Goal: Transaction & Acquisition: Purchase product/service

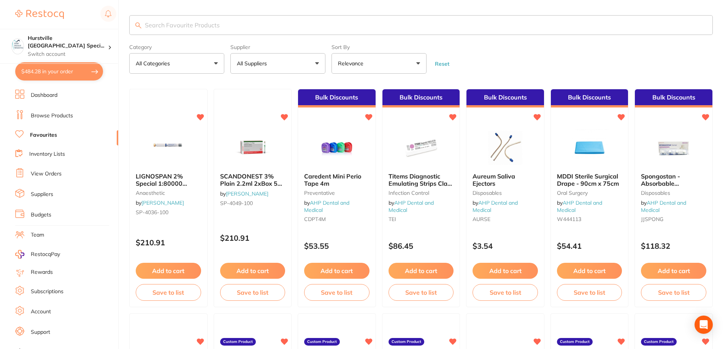
click at [77, 71] on button "$484.28 in your order" at bounding box center [59, 71] width 88 height 18
checkbox input "true"
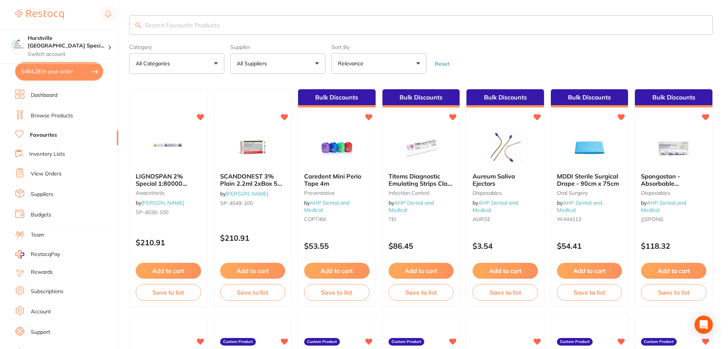
checkbox input "true"
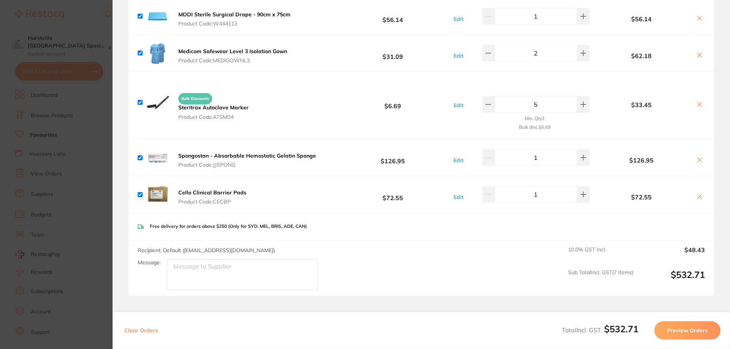
scroll to position [164, 0]
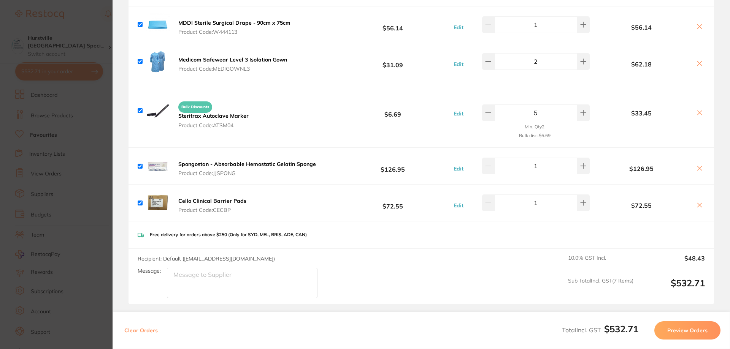
click at [301, 298] on button "Preview Orders" at bounding box center [687, 331] width 66 height 18
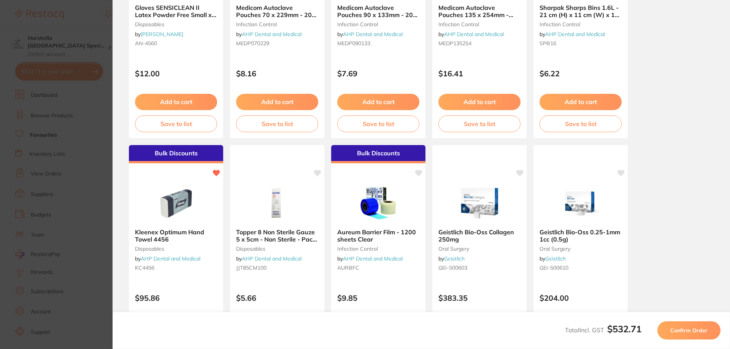
scroll to position [0, 0]
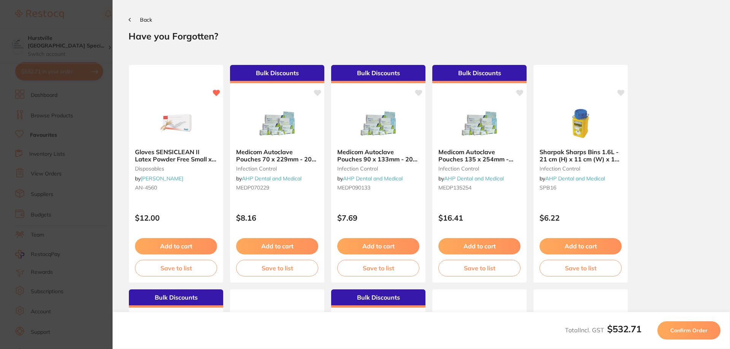
click at [301, 298] on button "Confirm Order" at bounding box center [688, 331] width 63 height 18
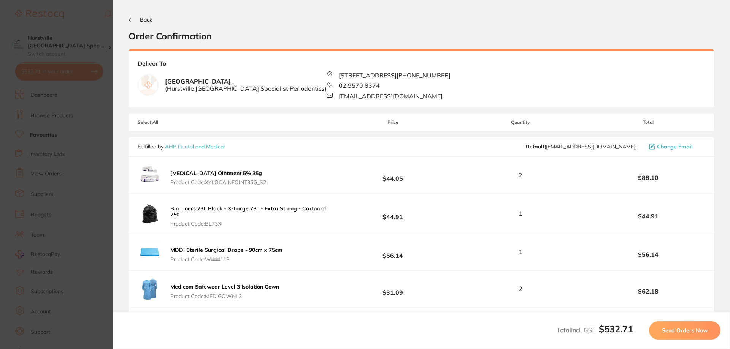
click at [301, 298] on span "Send Orders Now" at bounding box center [685, 330] width 46 height 7
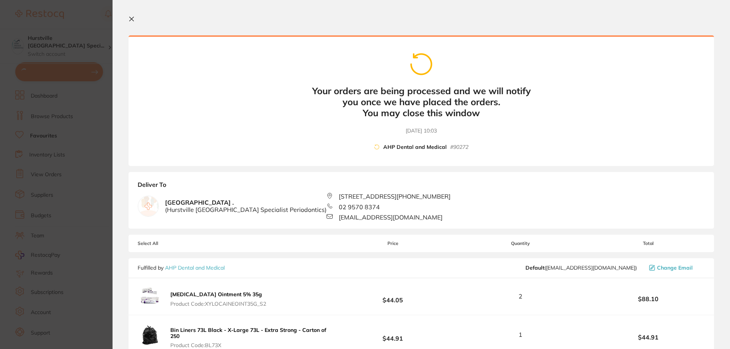
click at [132, 19] on icon at bounding box center [132, 19] width 4 height 4
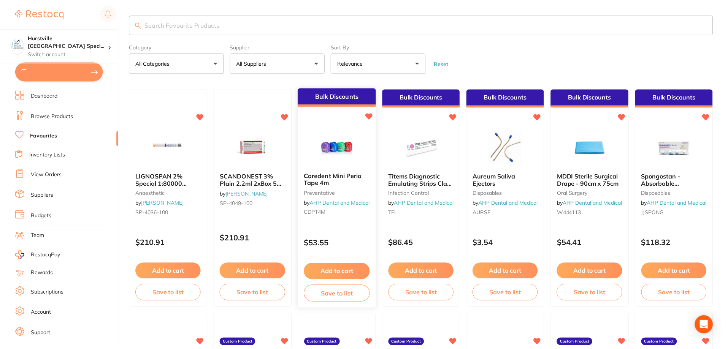
scroll to position [0, 0]
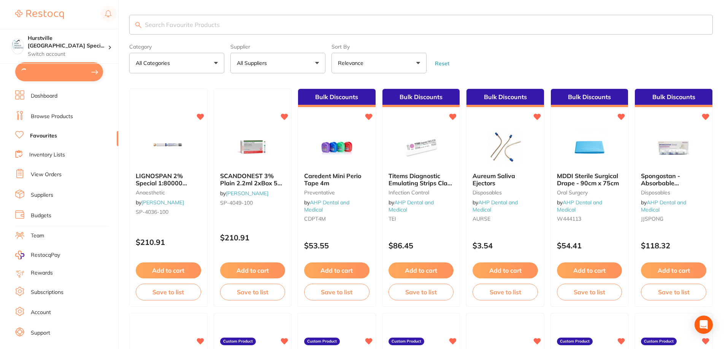
click at [50, 115] on link "Browse Products" at bounding box center [52, 117] width 42 height 8
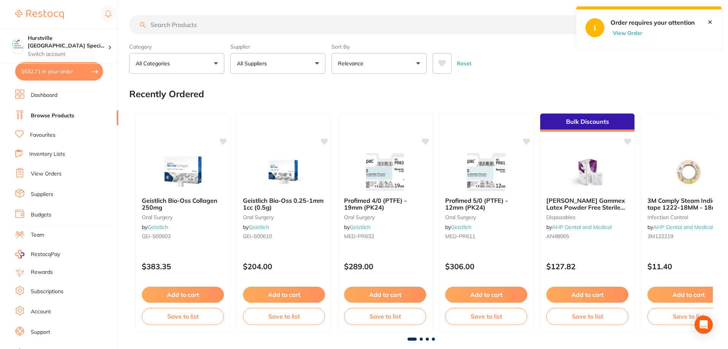
click at [301, 35] on button "View Order" at bounding box center [630, 33] width 38 height 7
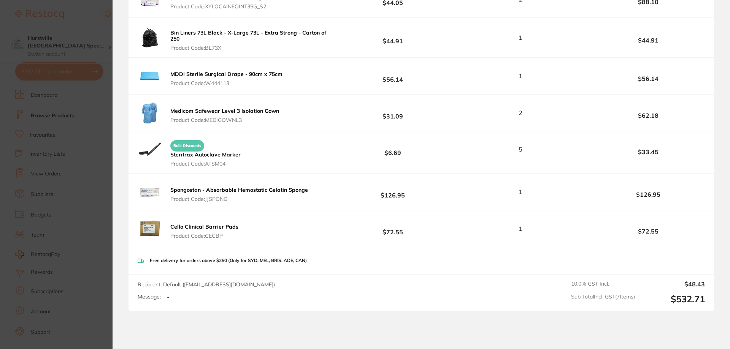
scroll to position [342, 0]
click at [192, 294] on div "Message: -" at bounding box center [209, 297] width 143 height 7
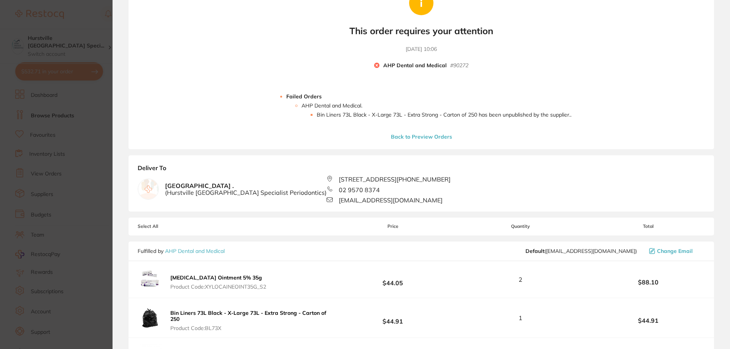
scroll to position [0, 0]
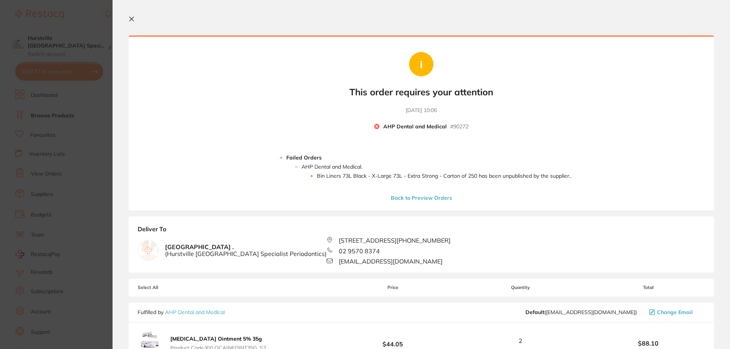
click at [133, 17] on icon at bounding box center [132, 19] width 6 height 6
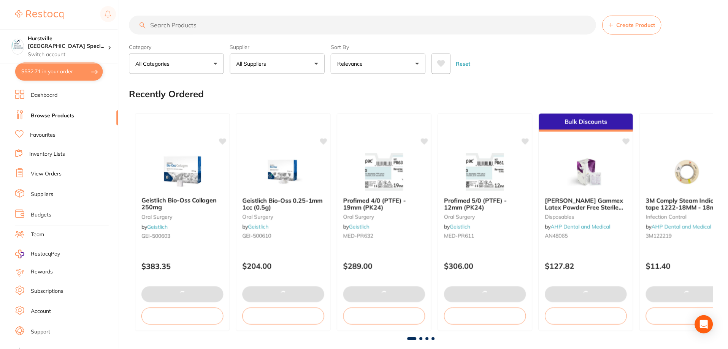
scroll to position [0, 0]
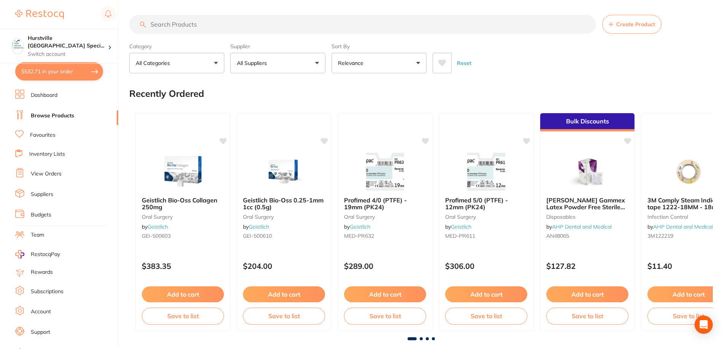
click at [33, 74] on button "$532.71 in your order" at bounding box center [59, 71] width 88 height 18
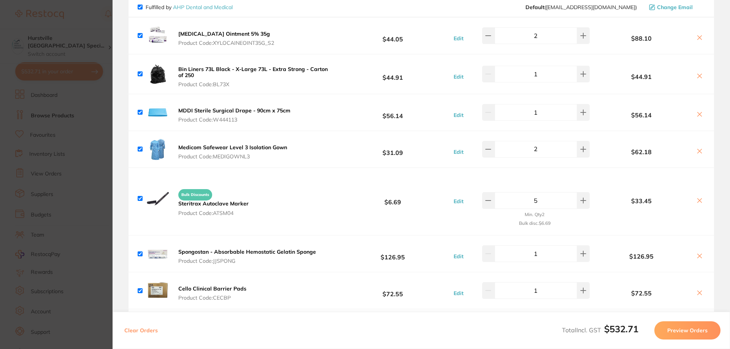
scroll to position [0, 0]
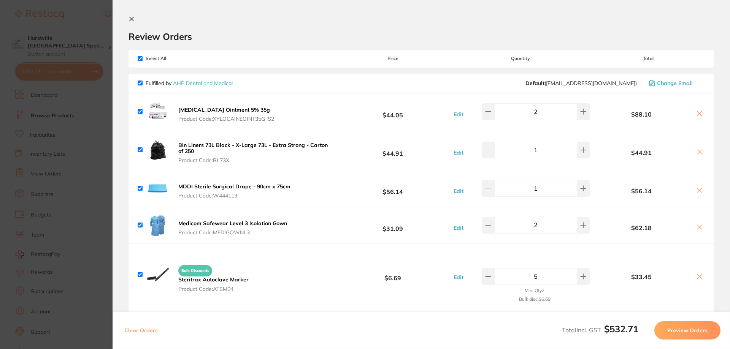
click at [131, 20] on icon at bounding box center [132, 19] width 6 height 6
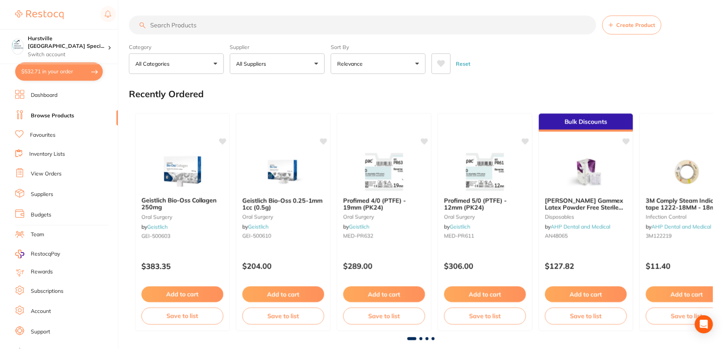
scroll to position [0, 0]
click at [50, 72] on button "$532.71 in your order" at bounding box center [59, 71] width 88 height 18
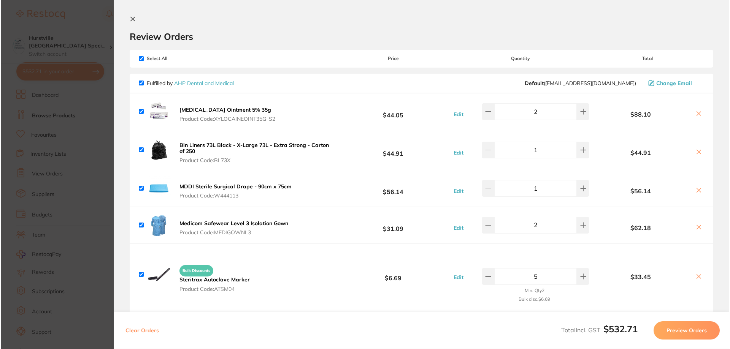
scroll to position [0, 0]
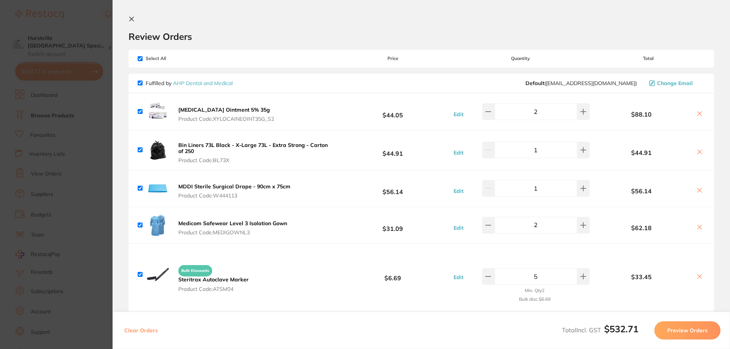
click at [93, 95] on section "Update RRP Set your pre negotiated price for this item. Item Agreed RRP (excl. …" at bounding box center [365, 174] width 730 height 349
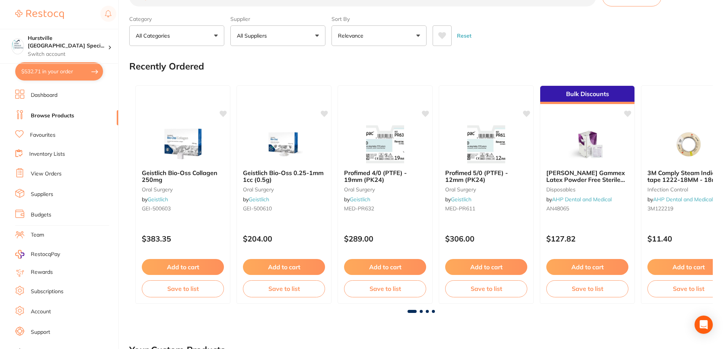
scroll to position [228, 0]
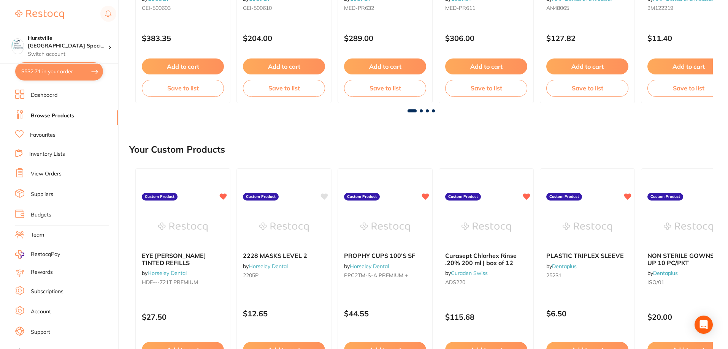
click at [45, 298] on link "Support" at bounding box center [40, 333] width 19 height 8
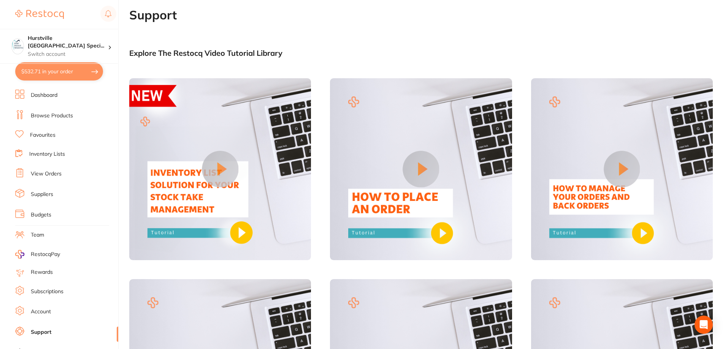
click at [42, 234] on link "Team" at bounding box center [37, 236] width 13 height 8
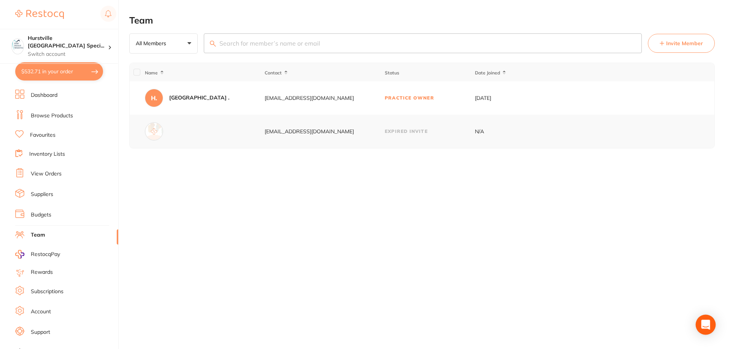
click at [301, 298] on icon "Open Intercom Messenger" at bounding box center [705, 325] width 9 height 10
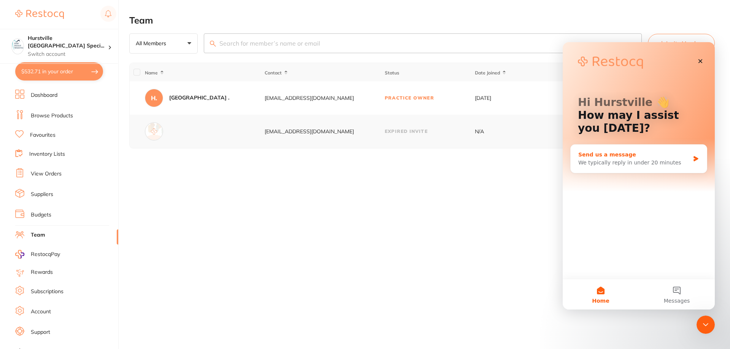
click at [301, 166] on div "We typically reply in under 20 minutes" at bounding box center [633, 163] width 111 height 8
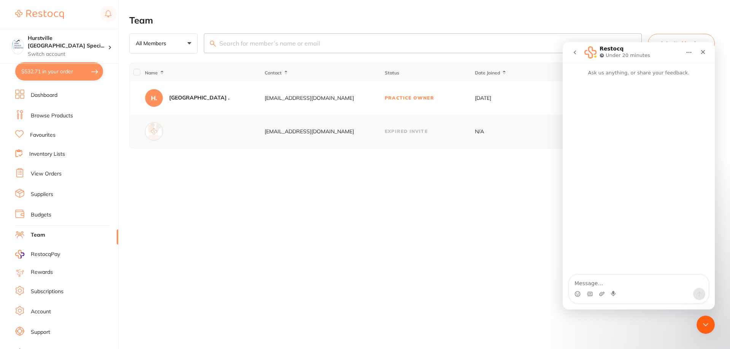
click at [301, 279] on textarea "Message…" at bounding box center [638, 281] width 139 height 13
click at [27, 71] on button "$532.71 in your order" at bounding box center [59, 71] width 88 height 18
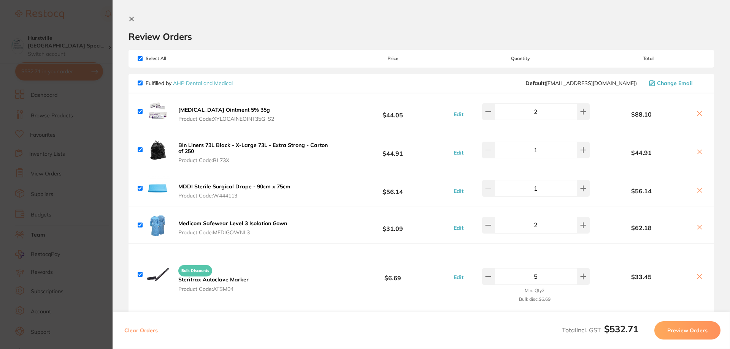
click at [130, 19] on icon at bounding box center [132, 19] width 6 height 6
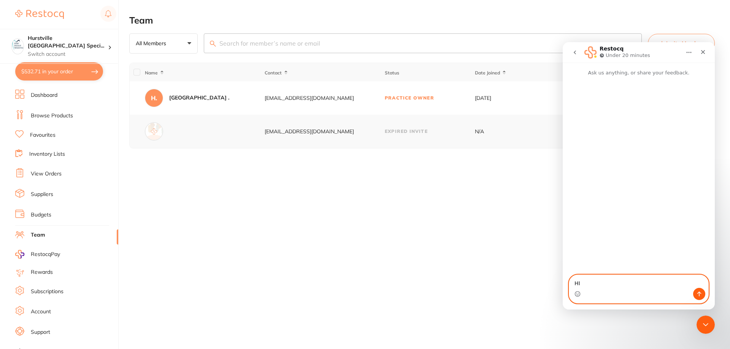
click at [301, 286] on textarea "HI" at bounding box center [638, 281] width 139 height 13
type textarea "H"
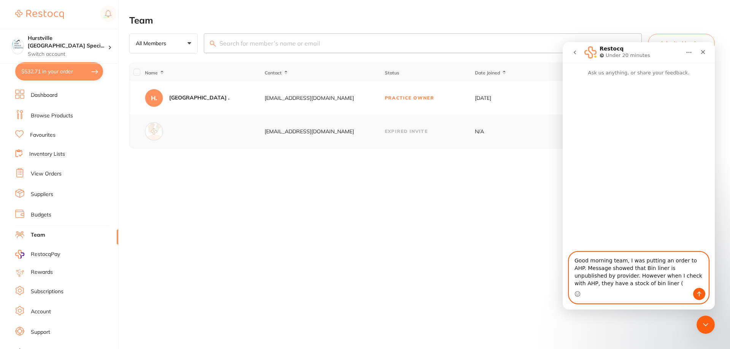
type textarea "Good morning team, I was putting an order to AHP. Message showed that Bin liner…"
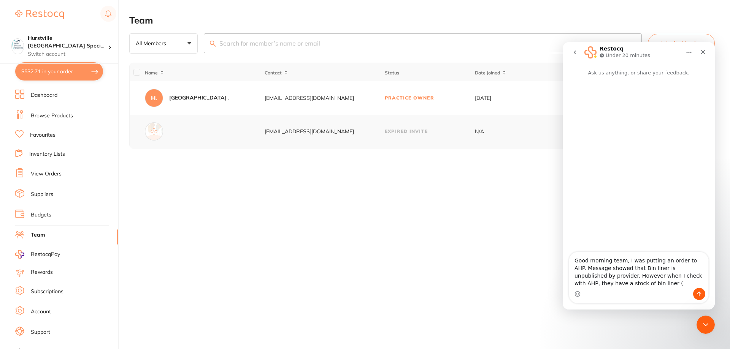
click at [71, 67] on button "$532.71 in your order" at bounding box center [59, 71] width 88 height 18
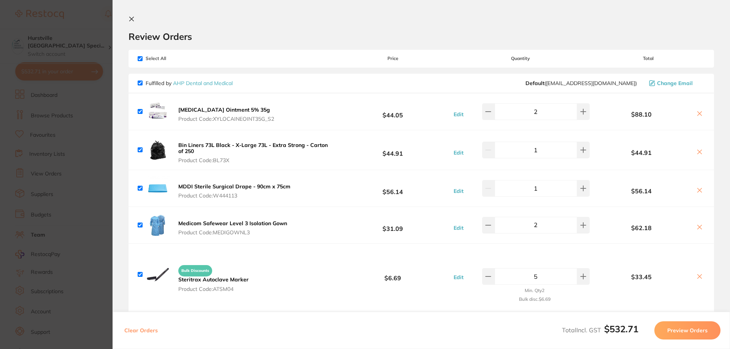
click at [133, 17] on icon at bounding box center [132, 19] width 4 height 4
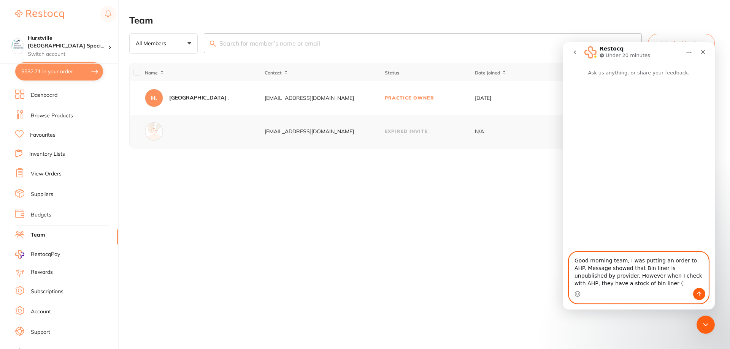
click at [301, 281] on textarea "Good morning team, I was putting an order to AHP. Message showed that Bin liner…" at bounding box center [638, 270] width 139 height 36
type textarea "Good morning team, I was putting an order to AHP. Message showed that Bin liner…"
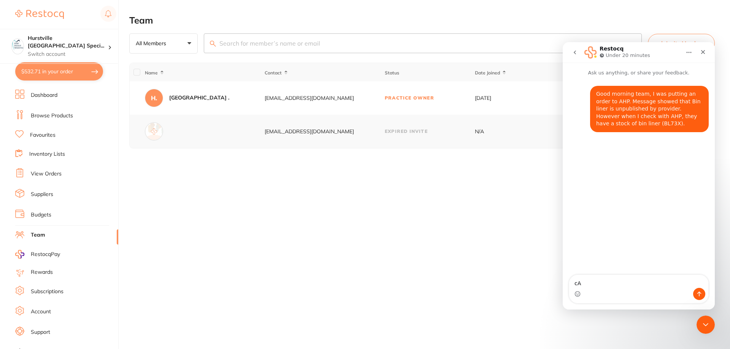
type textarea "c"
type textarea "Can you pls amend your system so I can proceed with order?"
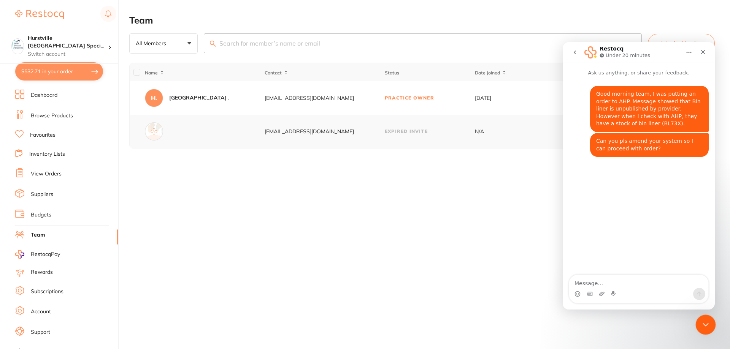
click at [301, 298] on icon "Close Intercom Messenger" at bounding box center [704, 323] width 9 height 9
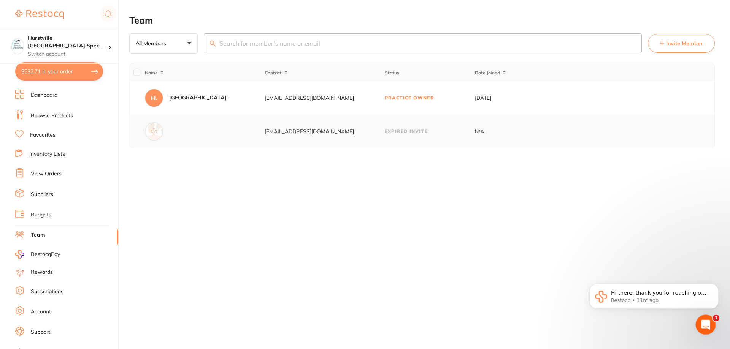
click at [301, 298] on icon "Open Intercom Messenger" at bounding box center [704, 324] width 13 height 13
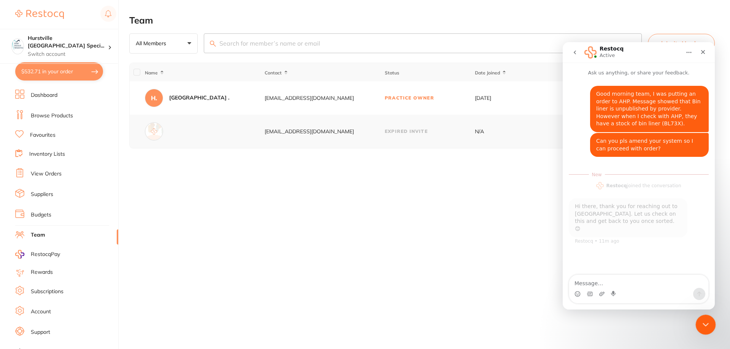
scroll to position [1, 0]
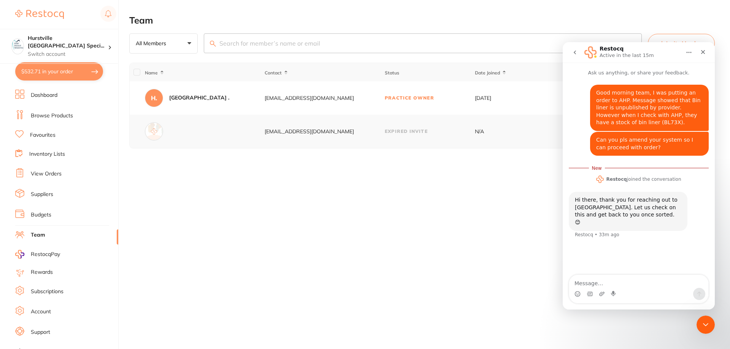
click at [291, 259] on div "Team All Members +0 All Members Active Pending Invite Expired Invite Invite Mem…" at bounding box center [429, 174] width 601 height 349
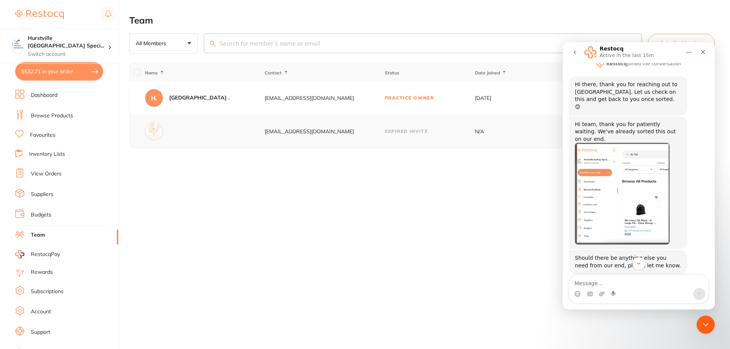
scroll to position [104, 0]
click at [301, 190] on img "Restocq says…" at bounding box center [622, 193] width 95 height 102
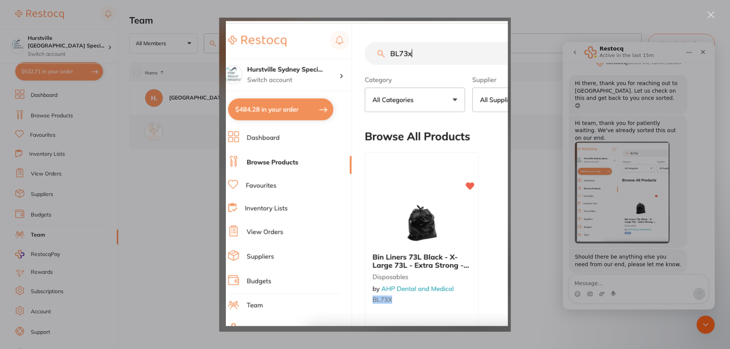
scroll to position [0, 0]
click at [301, 22] on div "Intercom messenger" at bounding box center [365, 174] width 730 height 349
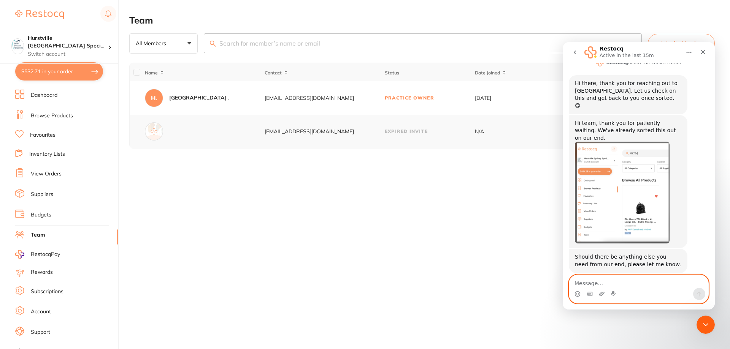
click at [301, 284] on textarea "Message…" at bounding box center [638, 281] width 139 height 13
type textarea "ok thanks"
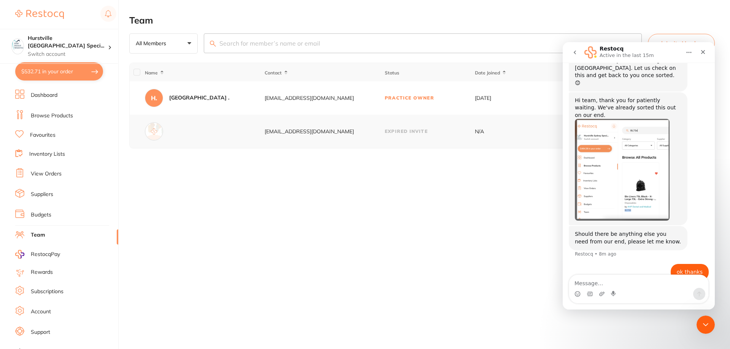
click at [301, 186] on img "Restocq says…" at bounding box center [622, 170] width 95 height 102
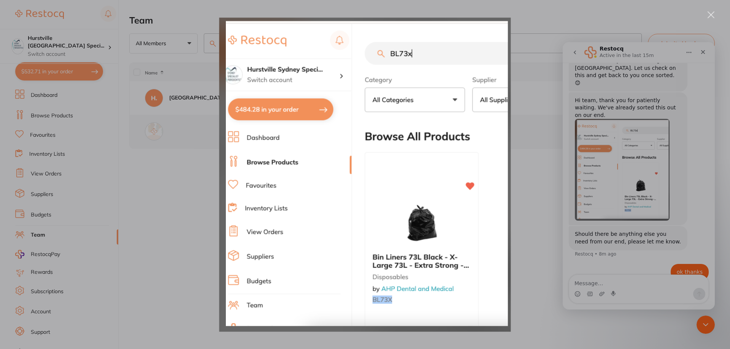
click at [301, 40] on div "Intercom messenger" at bounding box center [365, 174] width 730 height 349
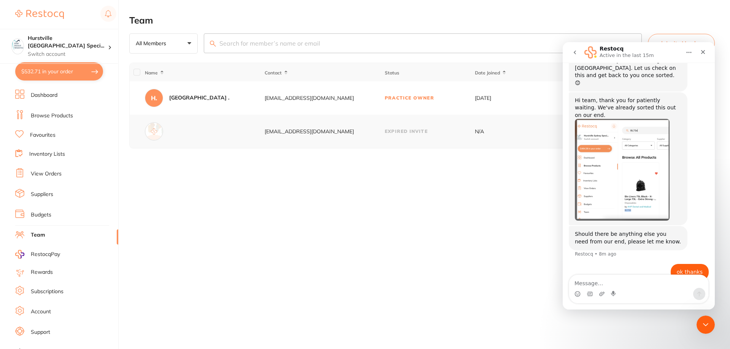
click at [68, 73] on button "$532.71 in your order" at bounding box center [59, 71] width 88 height 18
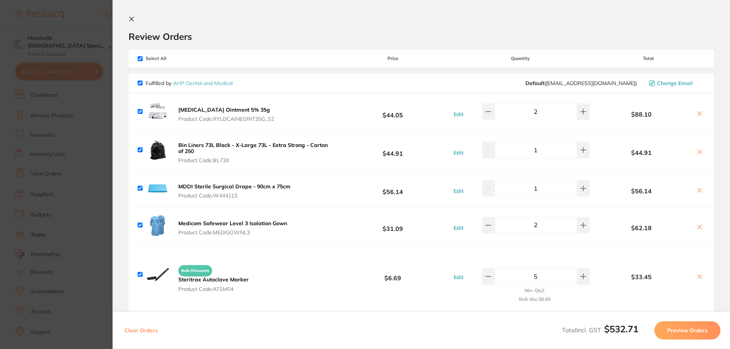
click at [301, 298] on button "Preview Orders" at bounding box center [687, 331] width 66 height 18
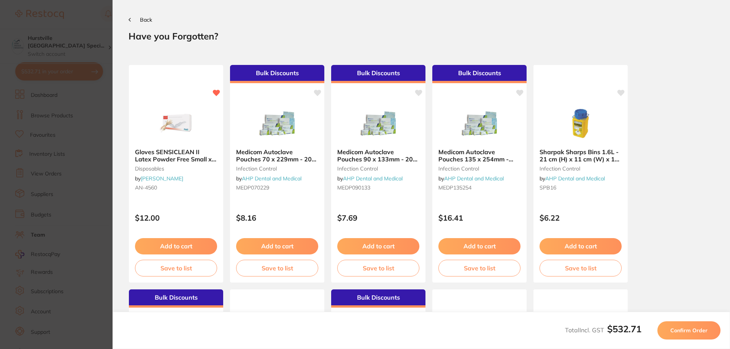
click at [301, 298] on span "Confirm Order" at bounding box center [688, 330] width 37 height 7
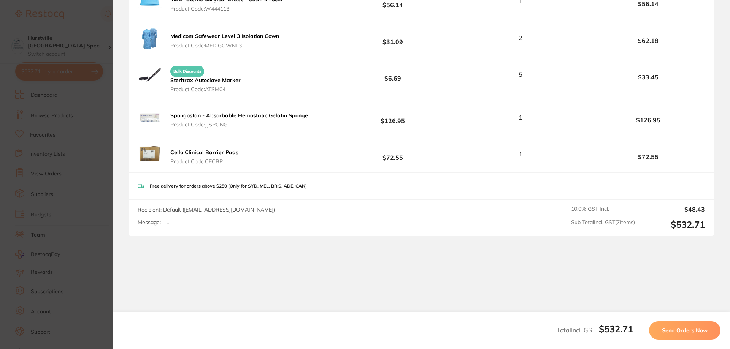
scroll to position [259, 0]
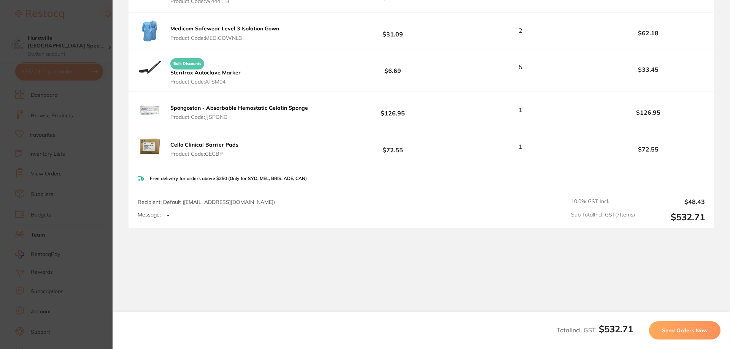
click at [301, 298] on button "Send Orders Now" at bounding box center [684, 331] width 71 height 18
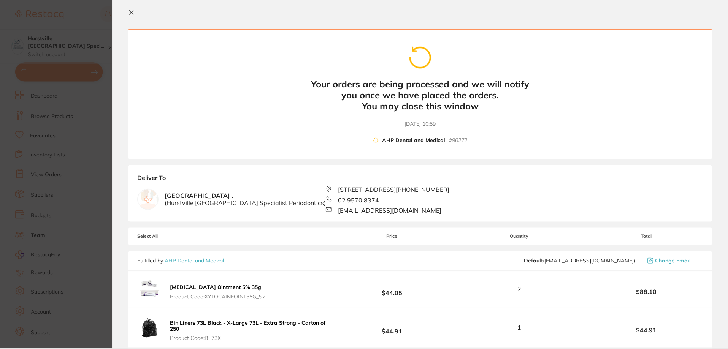
scroll to position [0, 0]
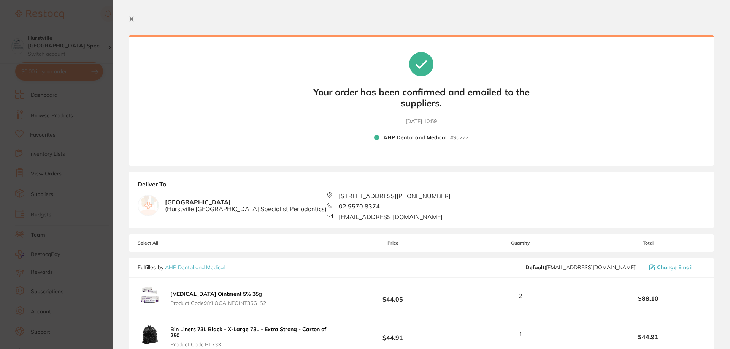
click at [131, 18] on icon at bounding box center [132, 19] width 4 height 4
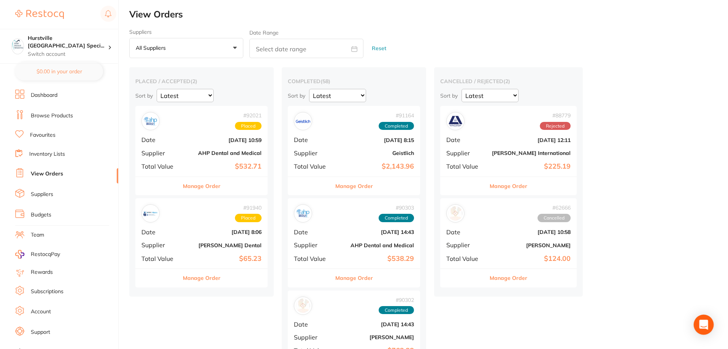
click at [301, 298] on icon "Open Intercom Messenger" at bounding box center [704, 325] width 10 height 10
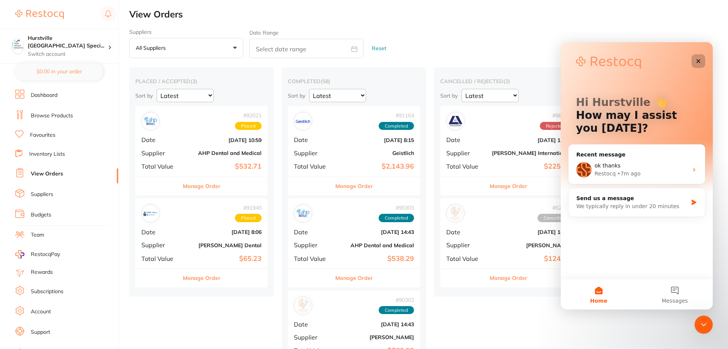
click at [301, 56] on div "Close" at bounding box center [699, 61] width 14 height 14
